Goal: Transaction & Acquisition: Purchase product/service

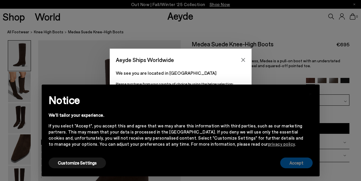
click at [292, 161] on button "Accept" at bounding box center [296, 162] width 32 height 11
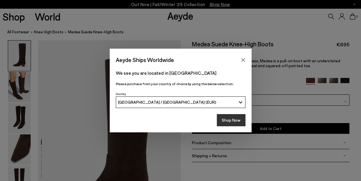
click at [235, 120] on button "Shop Now" at bounding box center [231, 120] width 29 height 12
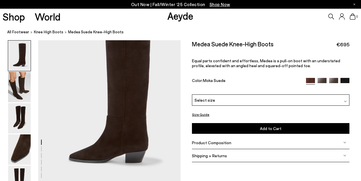
scroll to position [39, 0]
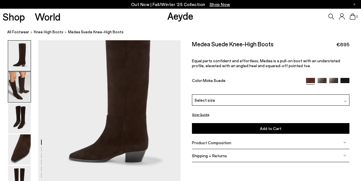
click at [22, 83] on img at bounding box center [19, 87] width 23 height 30
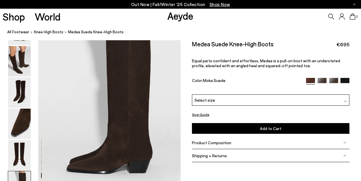
scroll to position [989, 0]
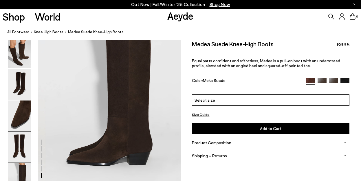
click at [15, 144] on img at bounding box center [19, 147] width 23 height 30
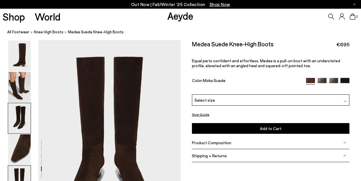
click at [17, 121] on img at bounding box center [19, 118] width 23 height 30
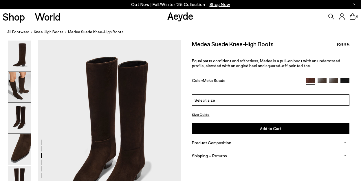
click at [21, 80] on img at bounding box center [19, 87] width 23 height 30
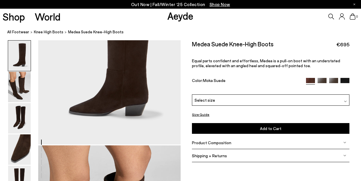
scroll to position [0, 0]
